Goal: Obtain resource: Obtain resource

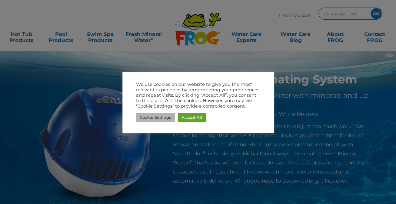
click at [156, 118] on link "Cookie Settings" at bounding box center [155, 117] width 39 height 9
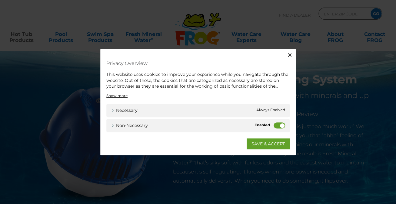
click at [288, 56] on icon "button" at bounding box center [290, 55] width 4 height 4
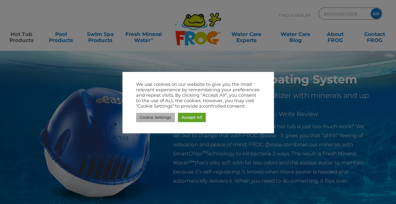
click at [168, 121] on link "Cookie Settings" at bounding box center [155, 117] width 39 height 9
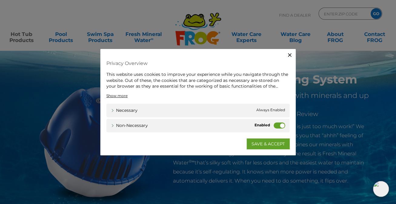
click at [279, 125] on label "Non-necessary" at bounding box center [279, 125] width 12 height 6
click at [0, 0] on input "Non-necessary" at bounding box center [0, 0] width 0 height 0
click at [277, 142] on link "SAVE & ACCEPT" at bounding box center [267, 143] width 43 height 11
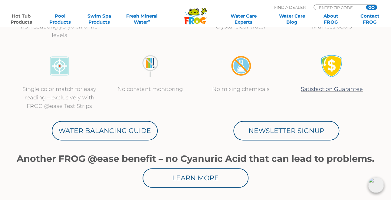
scroll to position [272, 0]
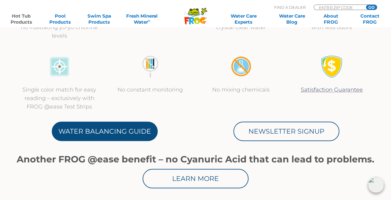
click at [109, 128] on link "Water Balancing Guide" at bounding box center [105, 130] width 106 height 19
click at [111, 130] on link "Water Balancing Guide" at bounding box center [105, 130] width 106 height 19
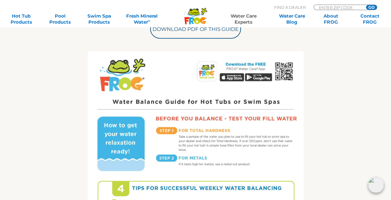
scroll to position [266, 0]
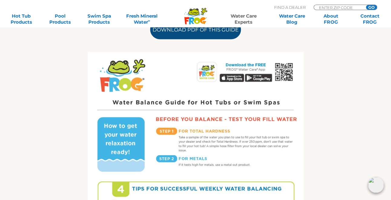
click at [209, 37] on link "Download PDF of this Guide" at bounding box center [195, 29] width 91 height 19
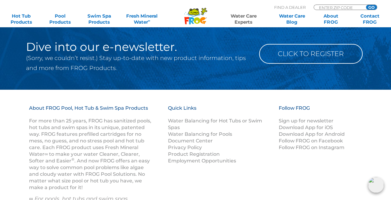
scroll to position [829, 0]
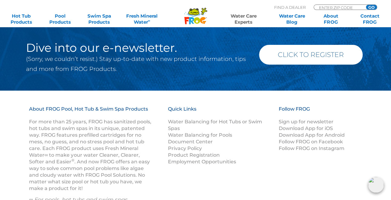
click at [281, 60] on link "Click to Register" at bounding box center [311, 55] width 104 height 20
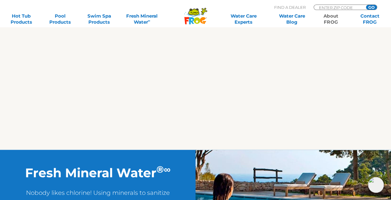
scroll to position [1052, 0]
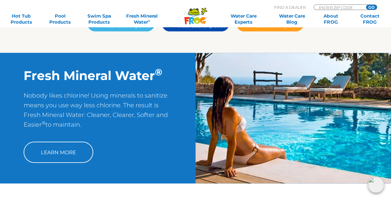
scroll to position [202, 0]
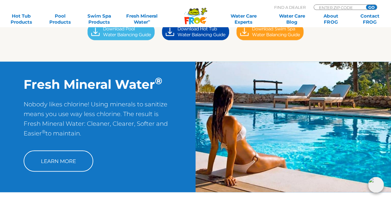
click at [119, 39] on img at bounding box center [121, 31] width 74 height 21
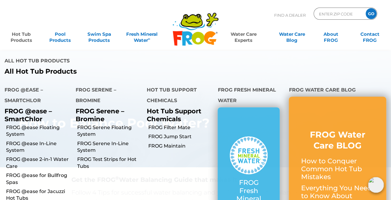
click at [23, 40] on link "Hot Tub Products" at bounding box center [21, 34] width 30 height 12
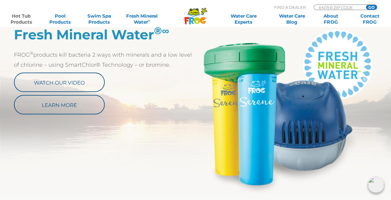
scroll to position [334, 0]
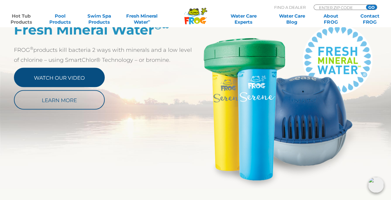
click at [52, 76] on link "Watch Our Video" at bounding box center [59, 77] width 91 height 19
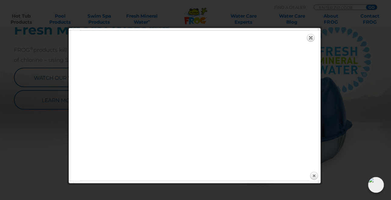
scroll to position [334, 0]
